Goal: Task Accomplishment & Management: Complete application form

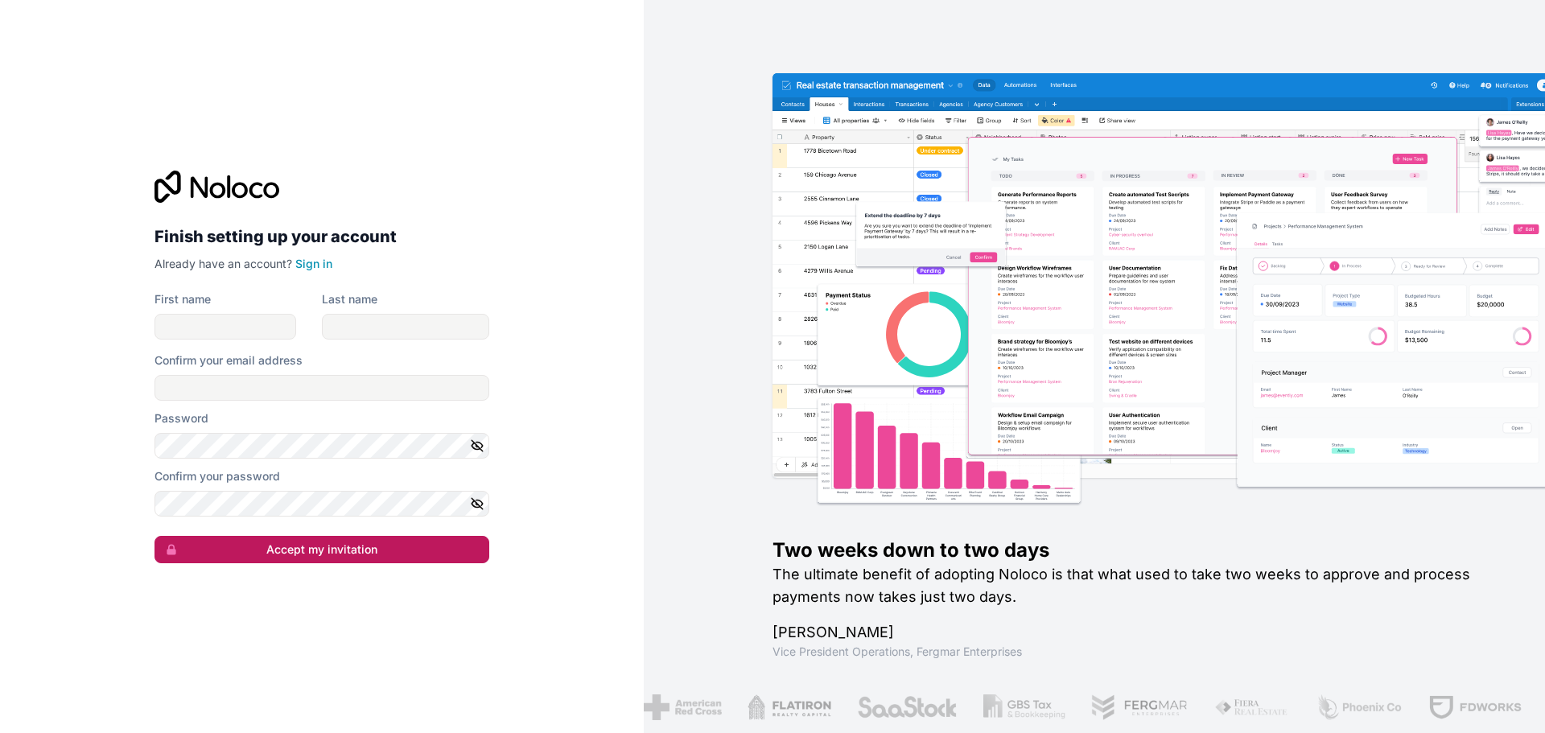
click at [323, 553] on button "Accept my invitation" at bounding box center [322, 549] width 335 height 27
click at [321, 266] on link "Sign in" at bounding box center [313, 264] width 37 height 14
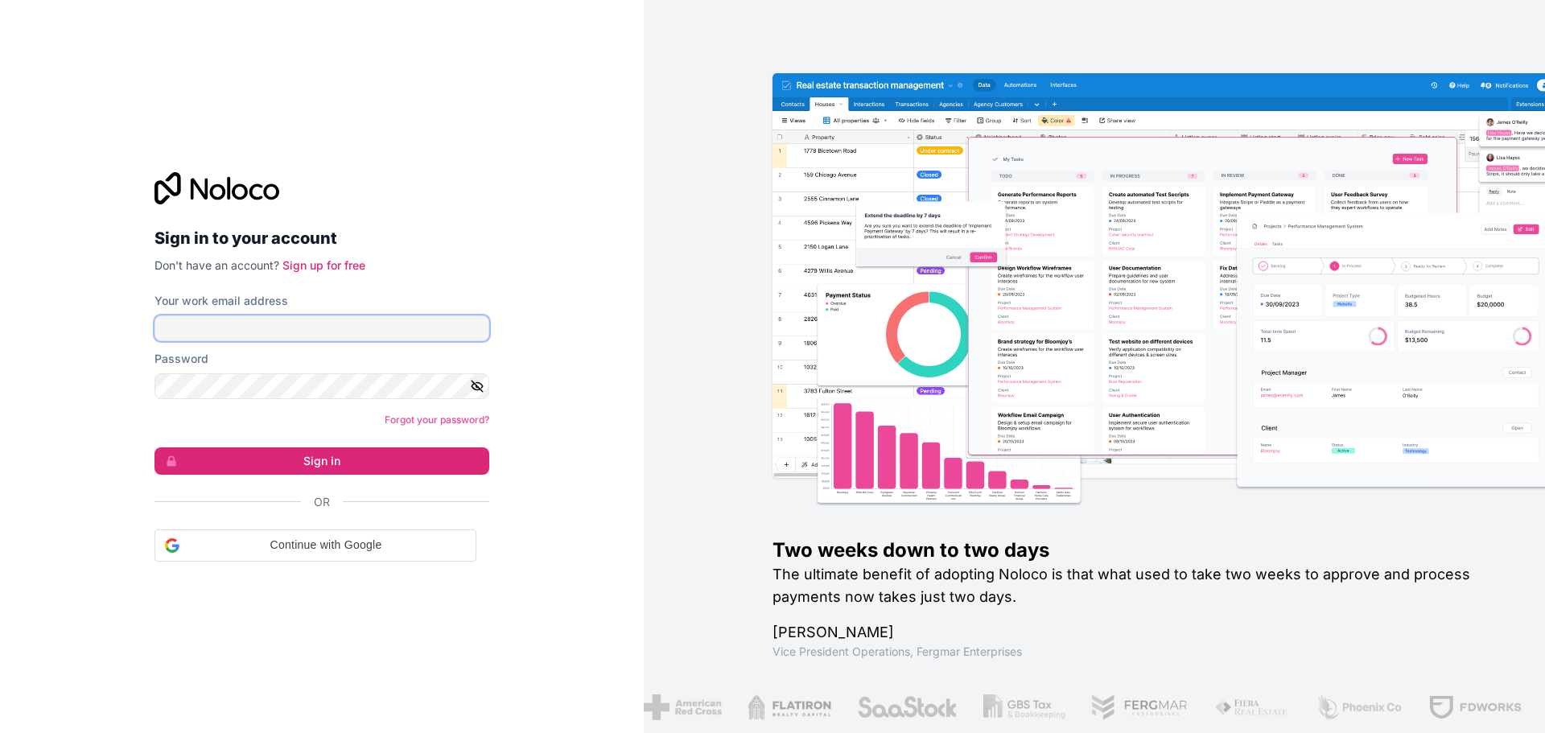
type input "[PERSON_NAME][EMAIL_ADDRESS][DOMAIN_NAME]"
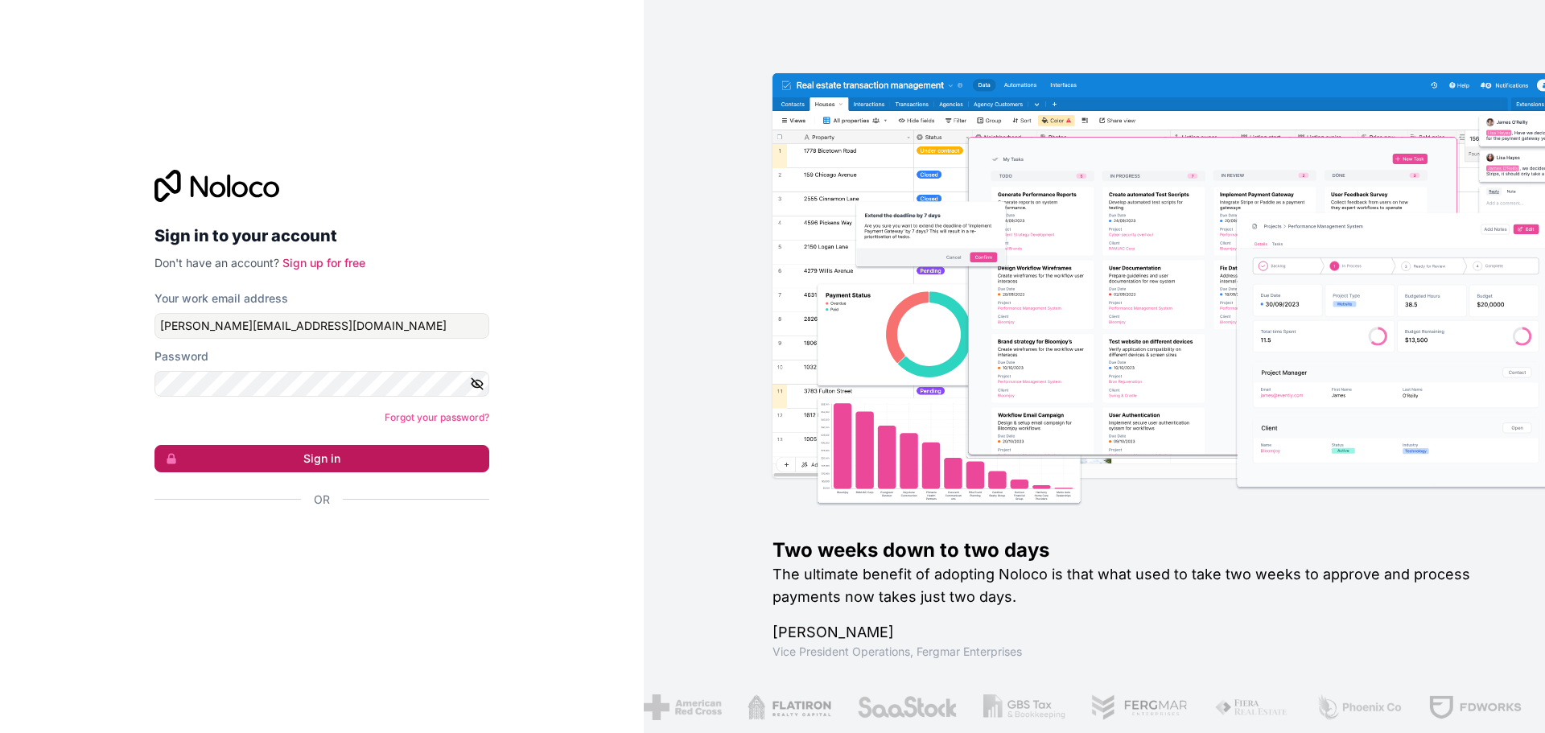
click at [322, 466] on button "Sign in" at bounding box center [322, 458] width 335 height 27
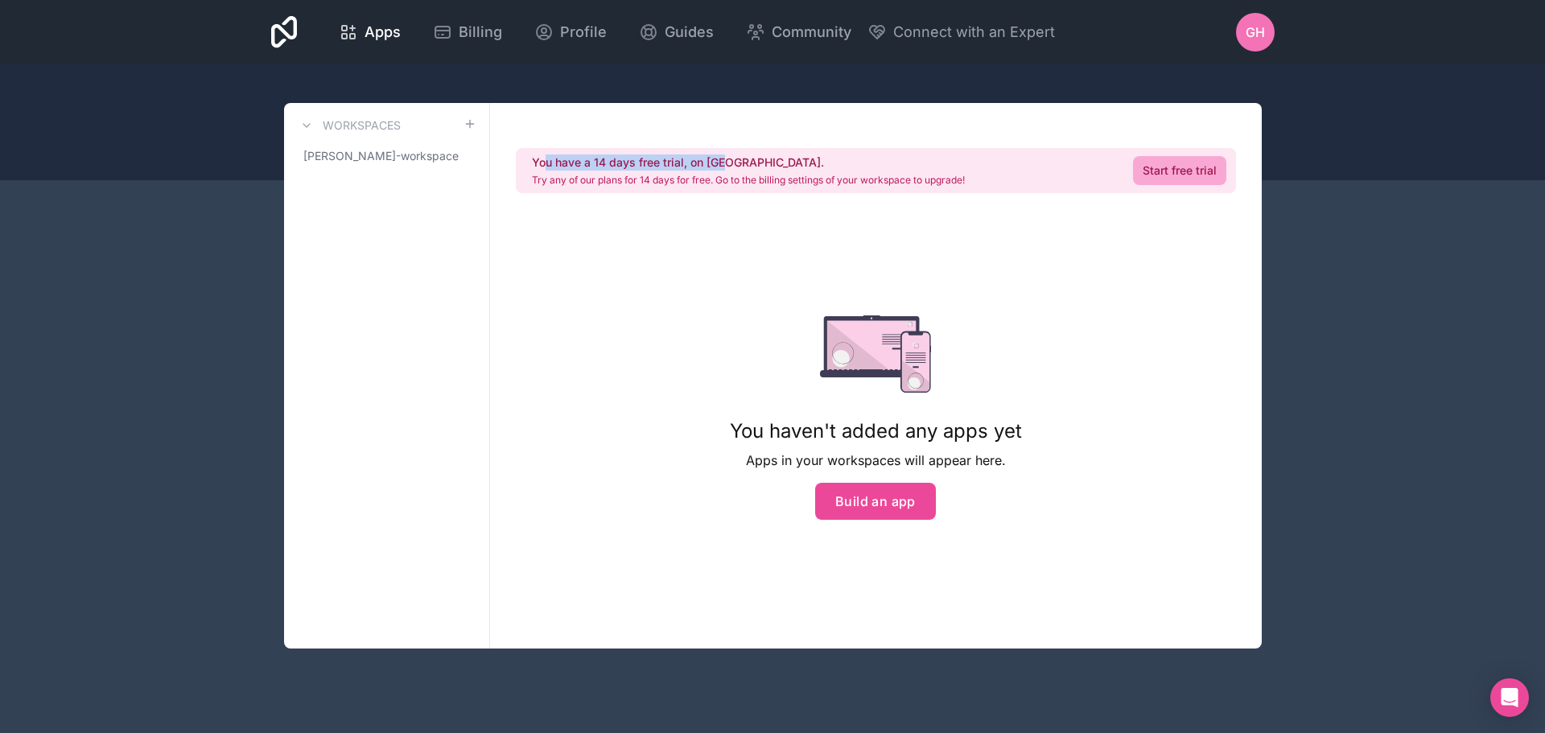
drag, startPoint x: 731, startPoint y: 160, endPoint x: 547, endPoint y: 166, distance: 183.6
click at [547, 166] on h2 "You have a 14 days free trial, on [GEOGRAPHIC_DATA]." at bounding box center [748, 163] width 433 height 16
